Goal: Information Seeking & Learning: Learn about a topic

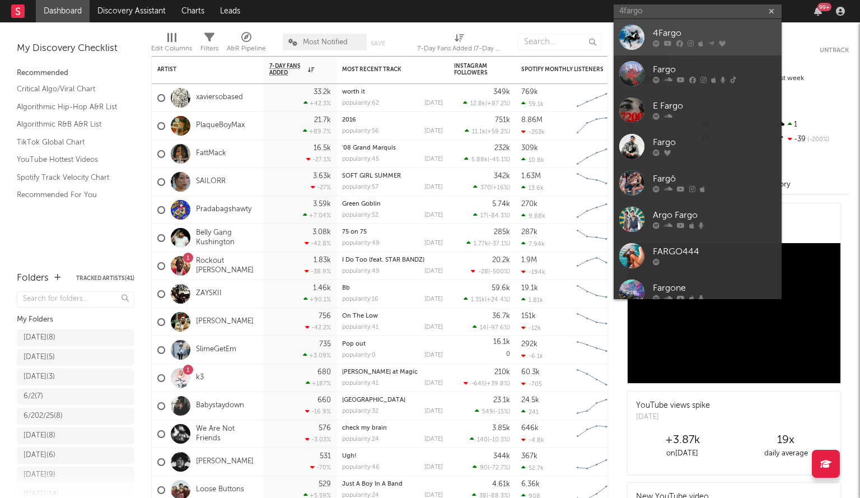
type input "4fargo"
click at [641, 35] on div at bounding box center [631, 37] width 25 height 25
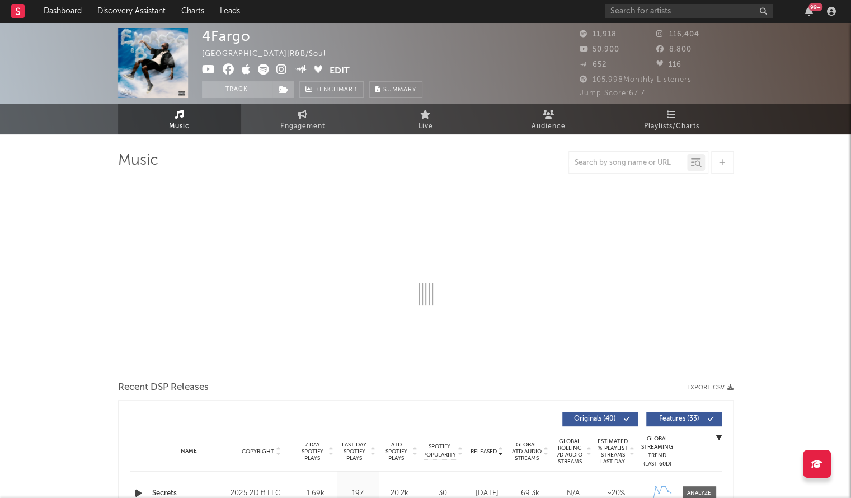
select select "6m"
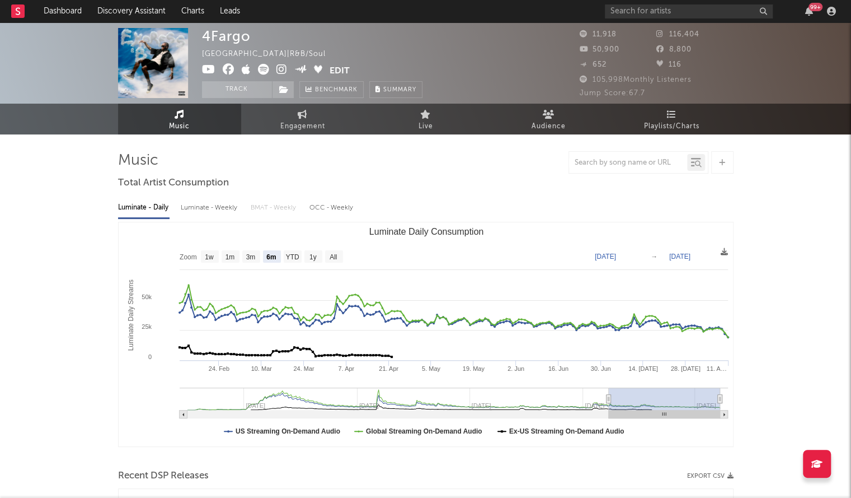
click at [657, 35] on icon at bounding box center [662, 33] width 11 height 7
click at [664, 33] on icon at bounding box center [662, 33] width 11 height 7
click at [623, 3] on div "99 +" at bounding box center [722, 11] width 235 height 22
click at [614, 10] on input "text" at bounding box center [689, 11] width 168 height 14
type input "yc mula"
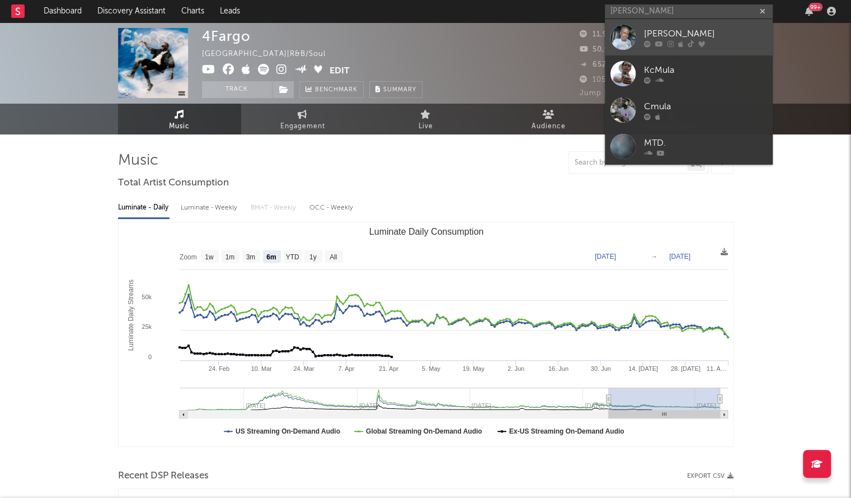
click at [640, 33] on link "Yc Mula" at bounding box center [689, 37] width 168 height 36
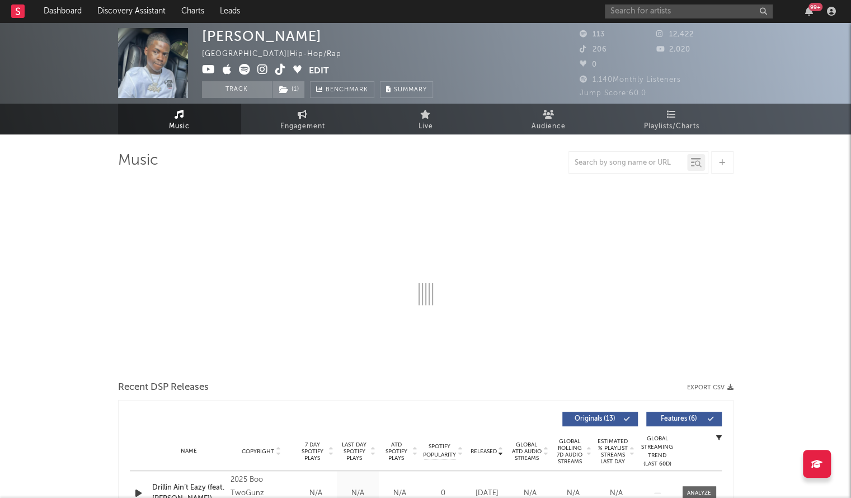
select select "6m"
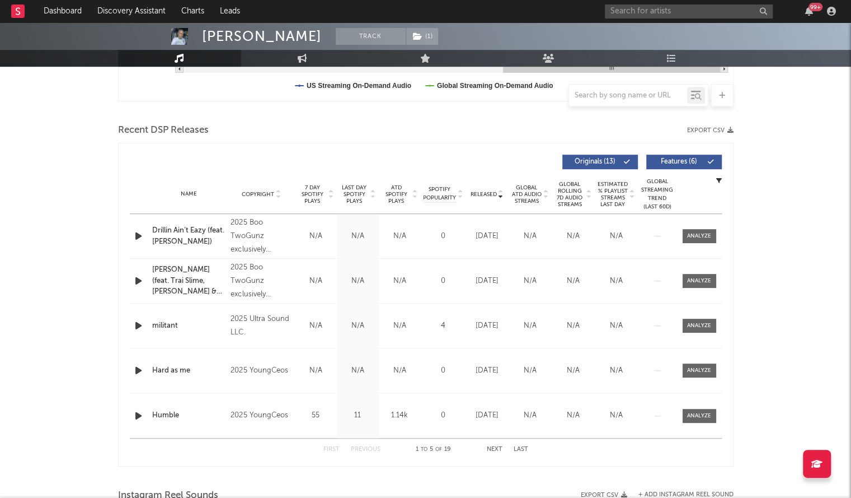
scroll to position [348, 0]
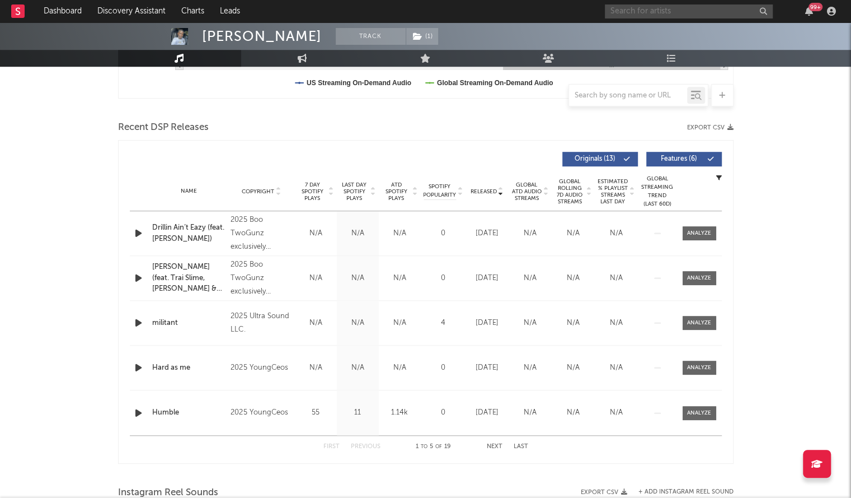
click at [625, 11] on input "text" at bounding box center [689, 11] width 168 height 14
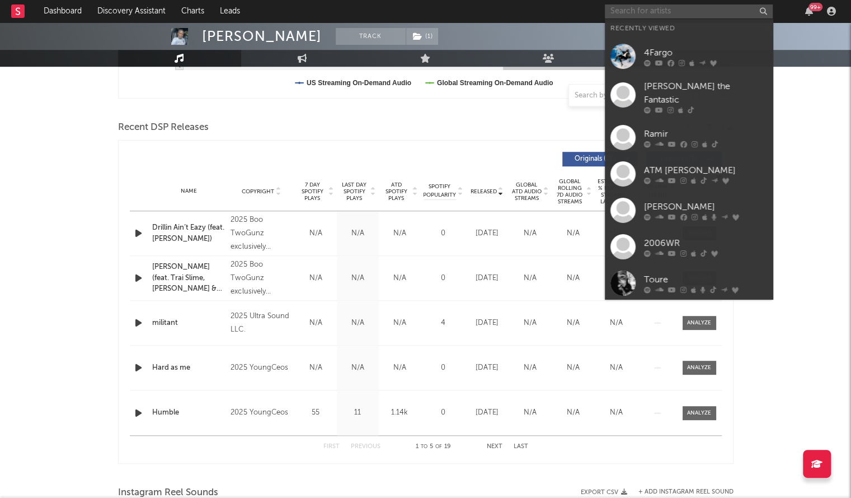
paste input "Big Homiie G)"
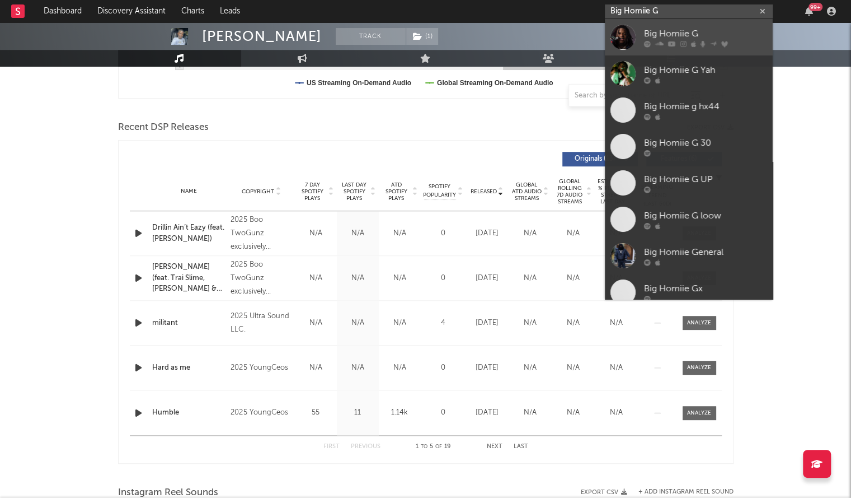
type input "Big Homiie G"
click at [694, 30] on div "Big Homiie G" at bounding box center [705, 33] width 123 height 13
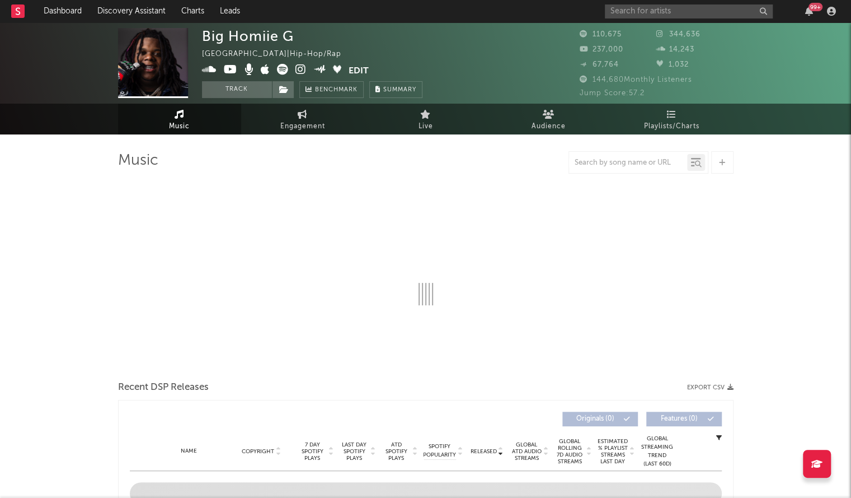
select select "6m"
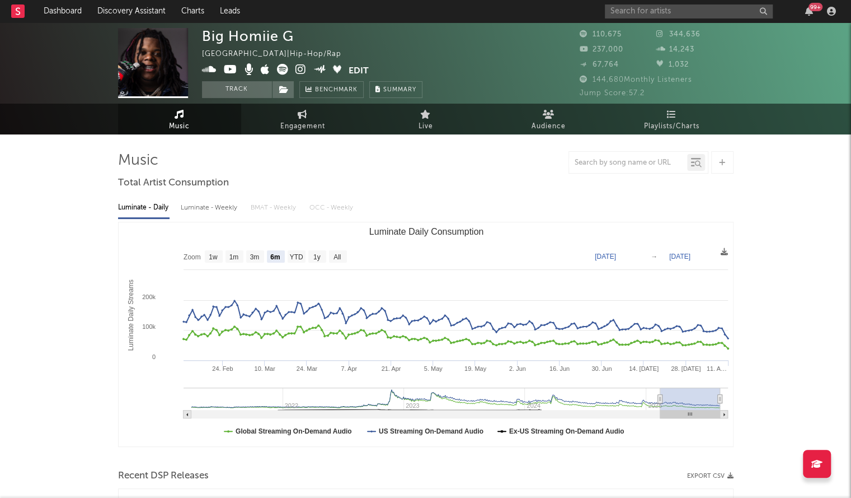
click at [229, 69] on icon at bounding box center [230, 69] width 13 height 11
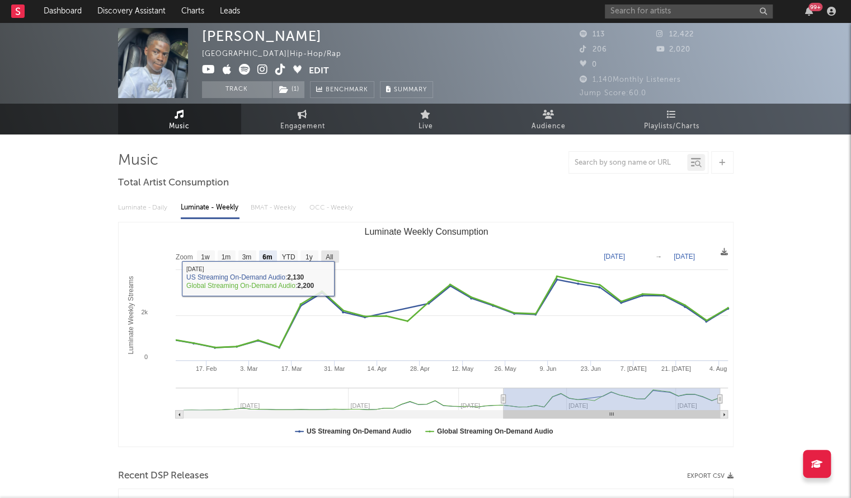
click at [331, 253] on text "All" at bounding box center [329, 257] width 7 height 8
select select "All"
type input "2024-05-16"
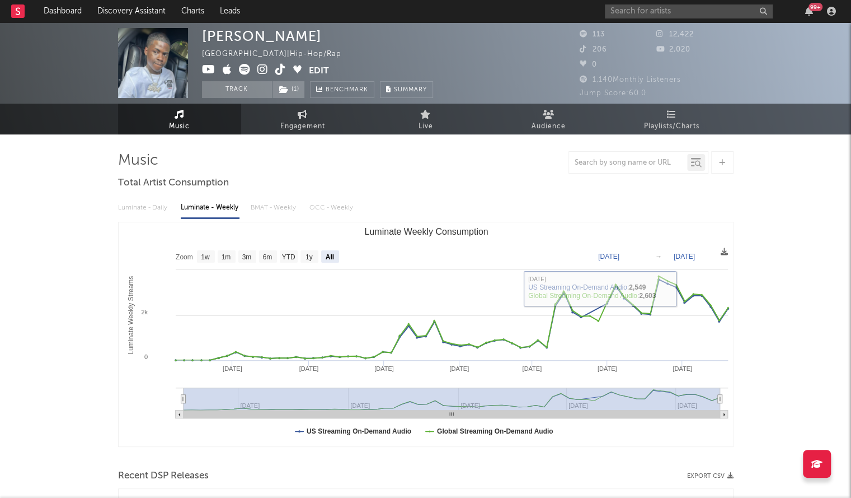
click at [246, 44] on div "Yc Mula United States | Hip-Hop/Rap Edit Track ( 1 ) Benchmark Summary" at bounding box center [317, 63] width 231 height 70
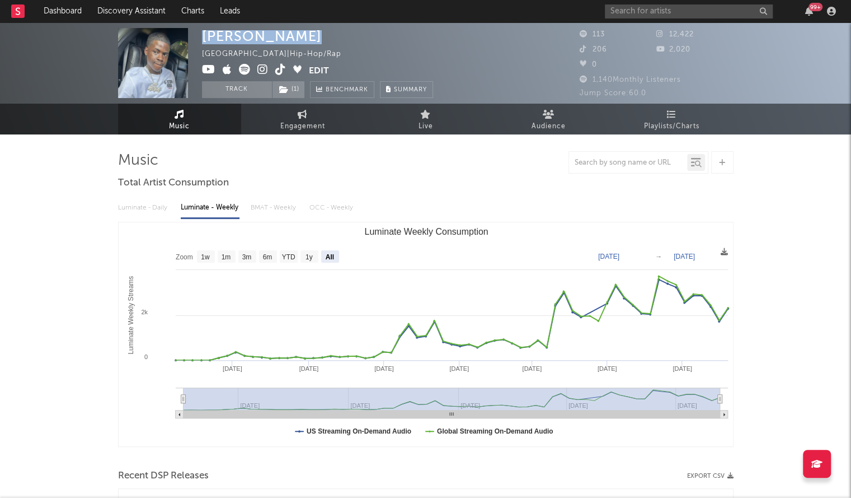
click at [246, 44] on div "Yc Mula United States | Hip-Hop/Rap Edit Track ( 1 ) Benchmark Summary" at bounding box center [317, 63] width 231 height 70
click at [649, 15] on input "text" at bounding box center [689, 11] width 168 height 14
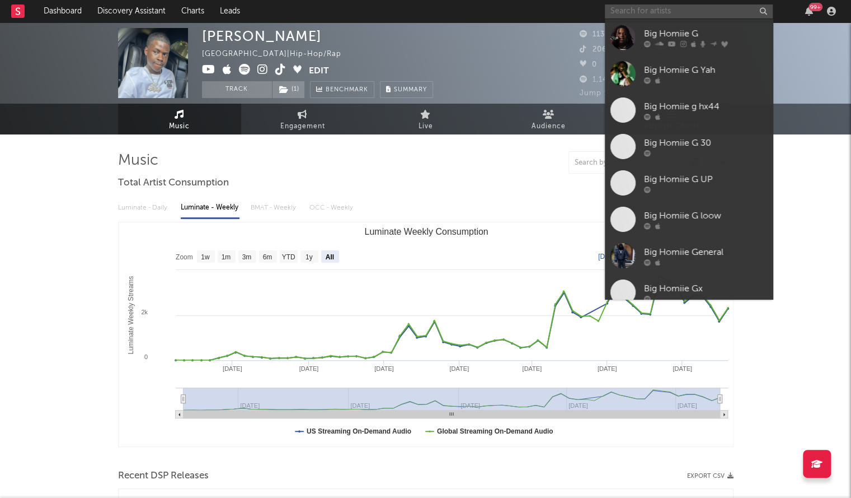
paste input "Mellow Rackz"
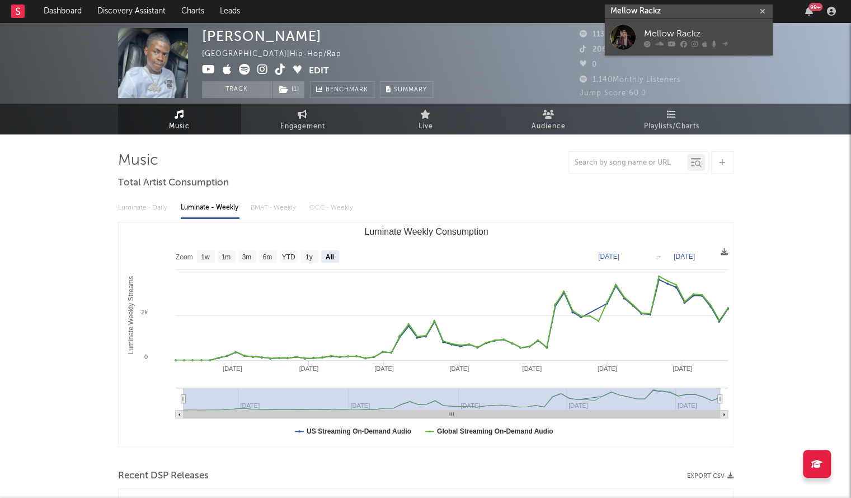
type input "Mellow Rackz"
click at [676, 36] on div "Mellow Rackz" at bounding box center [705, 33] width 123 height 13
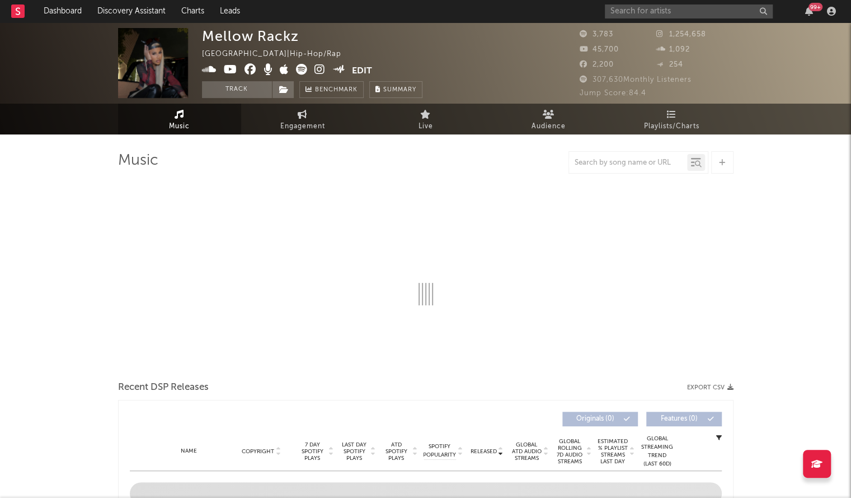
select select "6m"
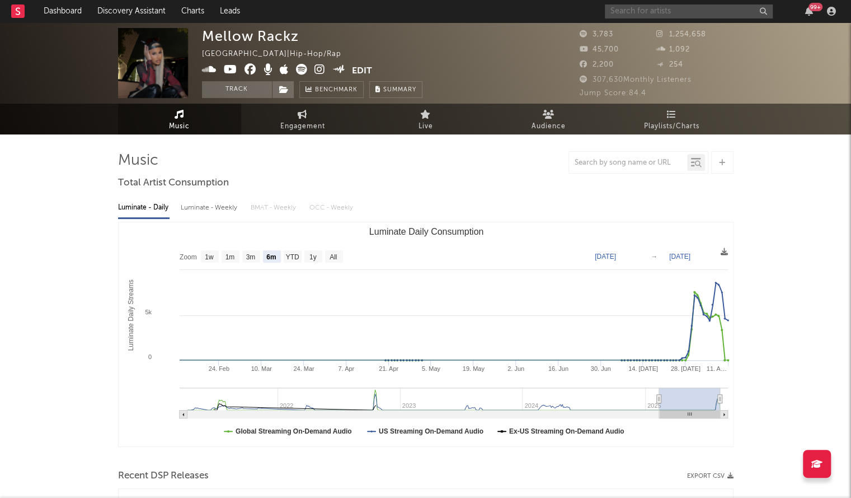
click at [624, 7] on input "text" at bounding box center [689, 11] width 168 height 14
click at [636, 10] on input "text" at bounding box center [689, 11] width 168 height 14
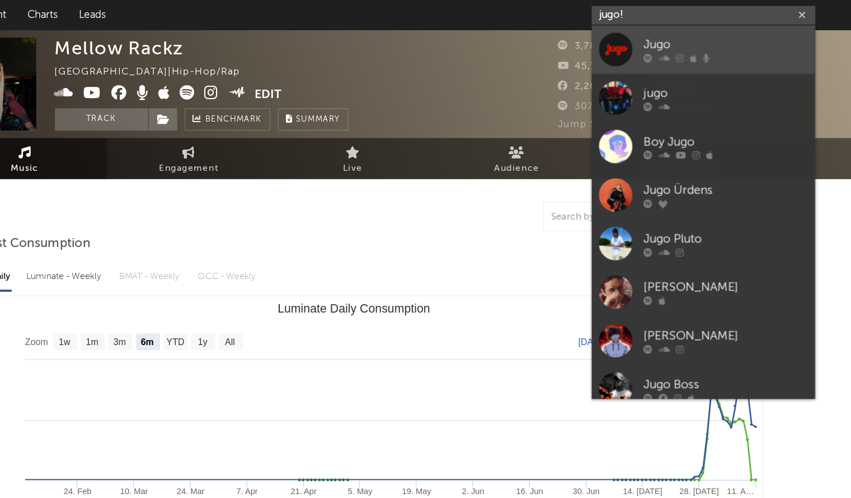
type input "jugo!"
click at [696, 26] on link "Jugo" at bounding box center [689, 37] width 168 height 36
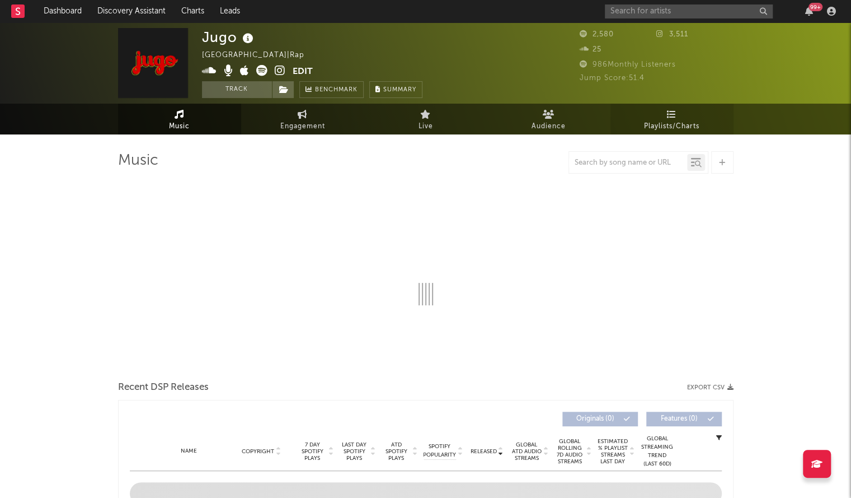
select select "1w"
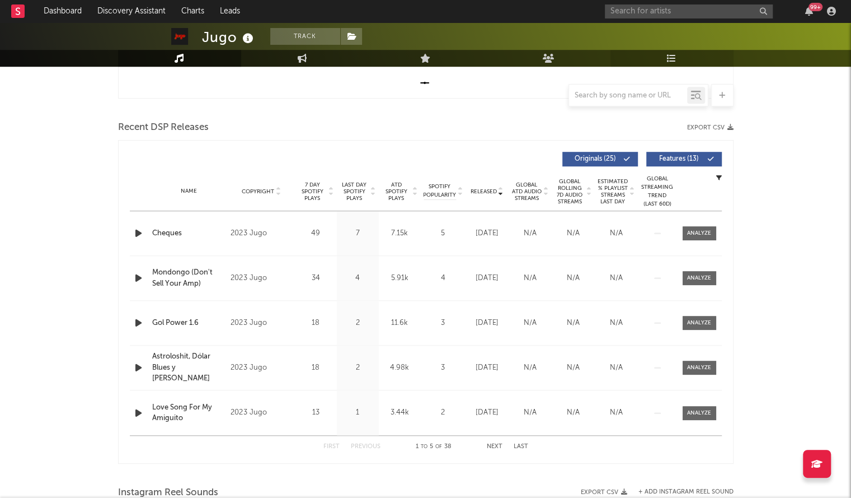
scroll to position [350, 0]
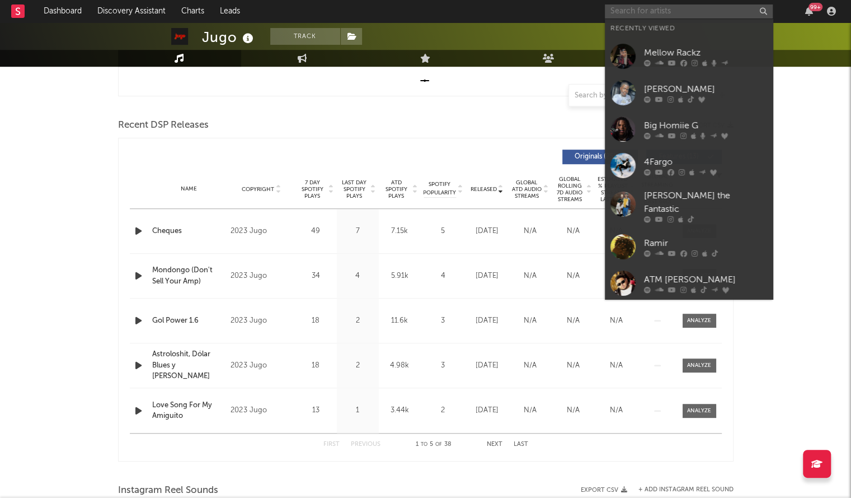
click at [665, 15] on input "text" at bounding box center [689, 11] width 168 height 14
paste input "uicynise7"
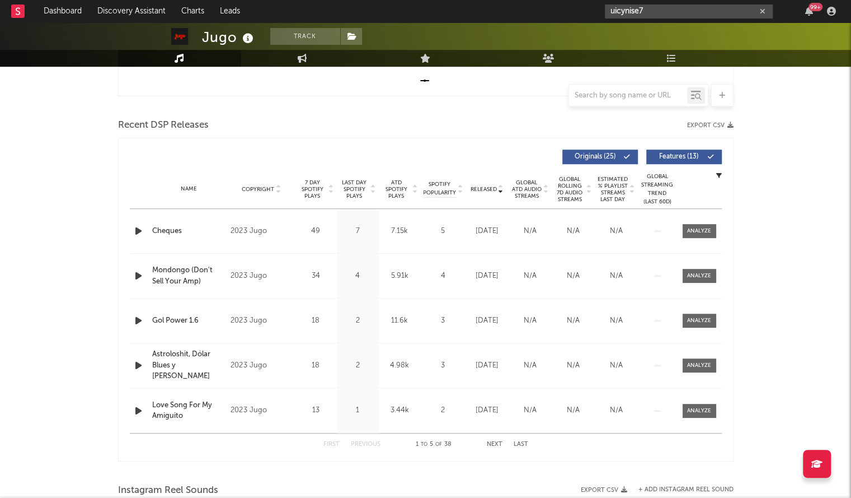
click at [607, 12] on input "uicynise7" at bounding box center [689, 11] width 168 height 14
click at [657, 12] on input "juicynise7" at bounding box center [689, 11] width 168 height 14
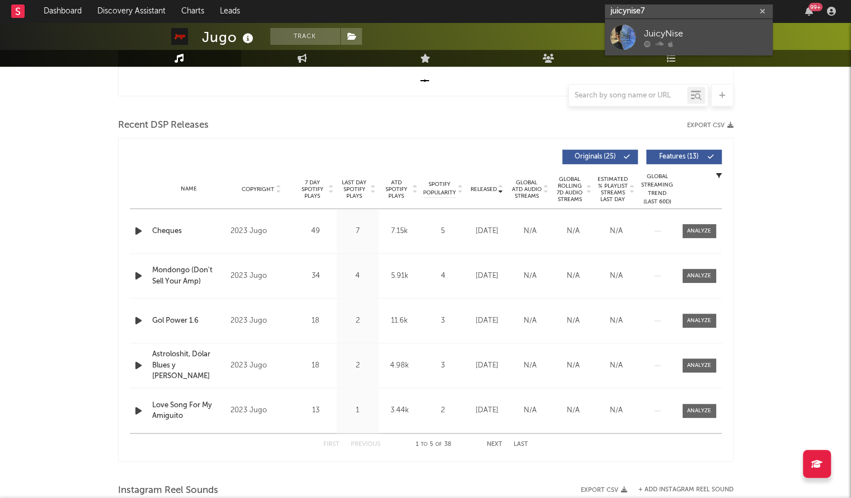
type input "juicynise7"
click at [620, 30] on div at bounding box center [623, 37] width 25 height 25
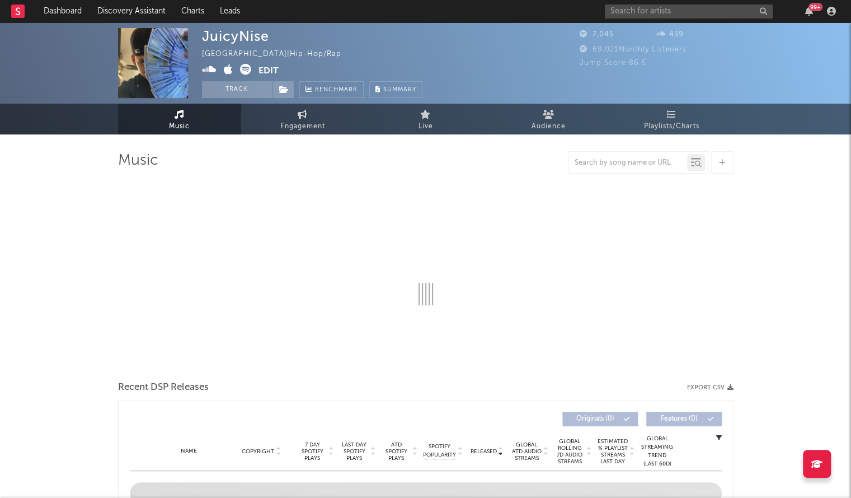
select select "1w"
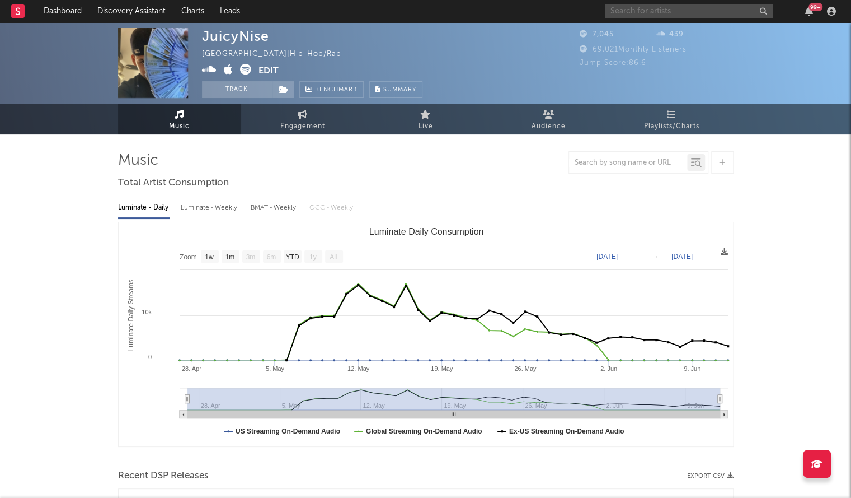
click at [662, 8] on input "text" at bounding box center [689, 11] width 168 height 14
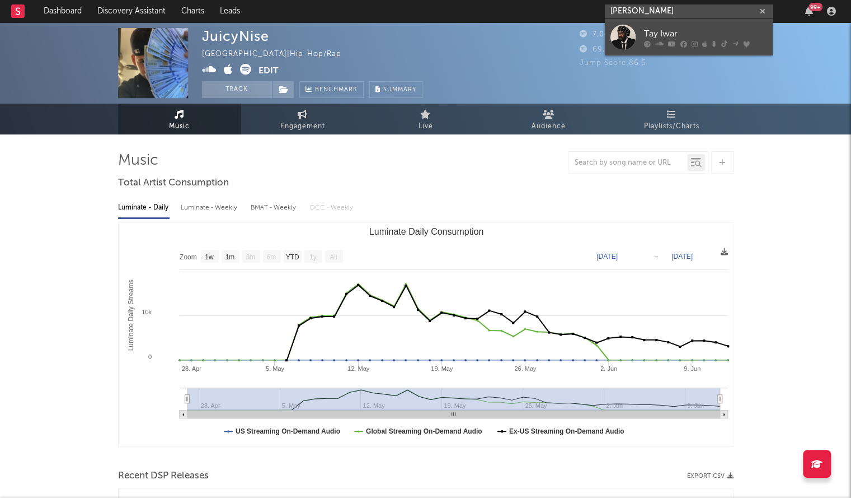
type input "tay iwar"
click at [625, 44] on div at bounding box center [623, 37] width 25 height 25
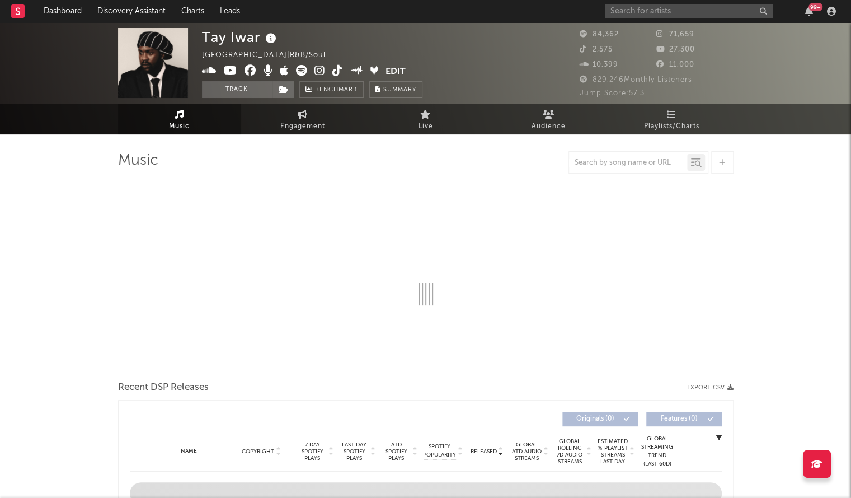
select select "6m"
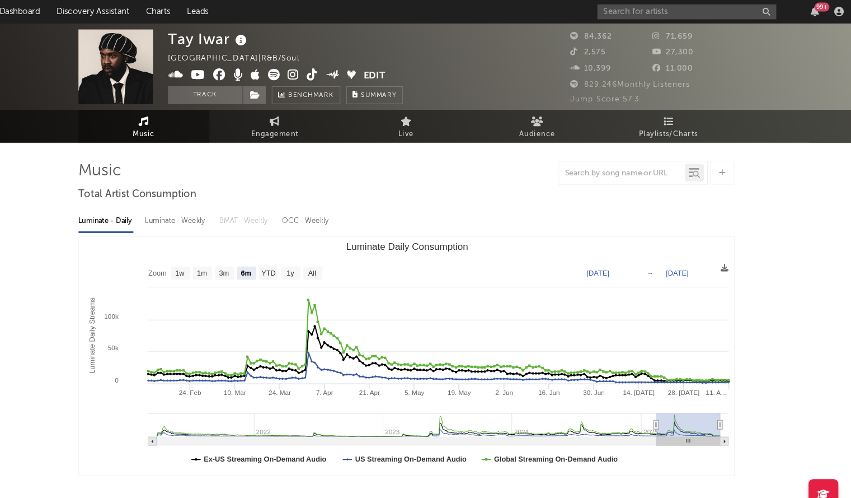
click at [618, 79] on span "829,246 Monthly Listeners" at bounding box center [636, 79] width 113 height 7
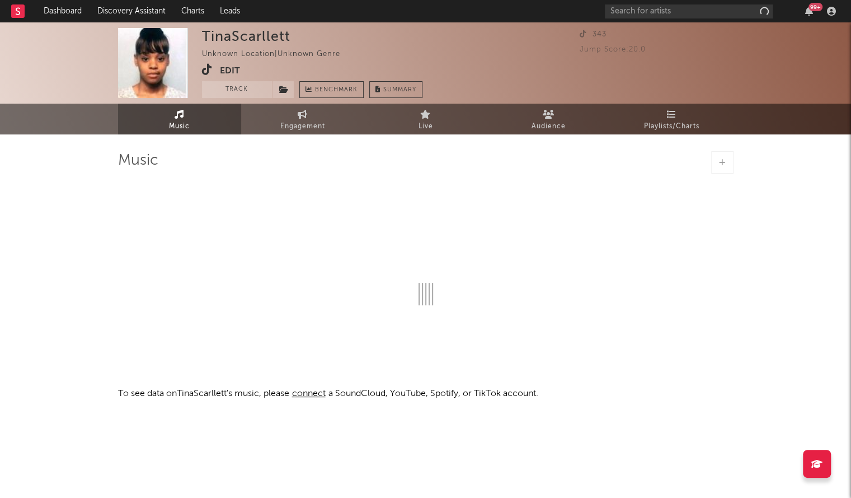
select select "1w"
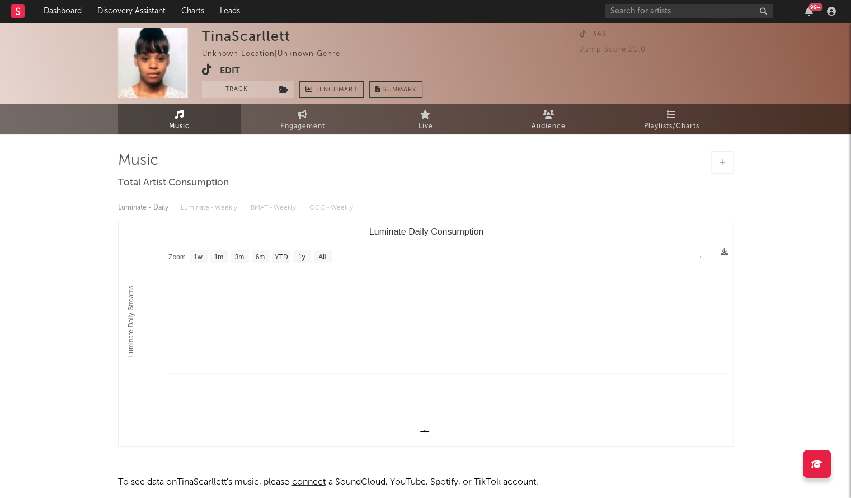
click at [240, 33] on div "TinaScarllett" at bounding box center [246, 36] width 88 height 16
copy div "TinaScarllett"
